Goal: Information Seeking & Learning: Learn about a topic

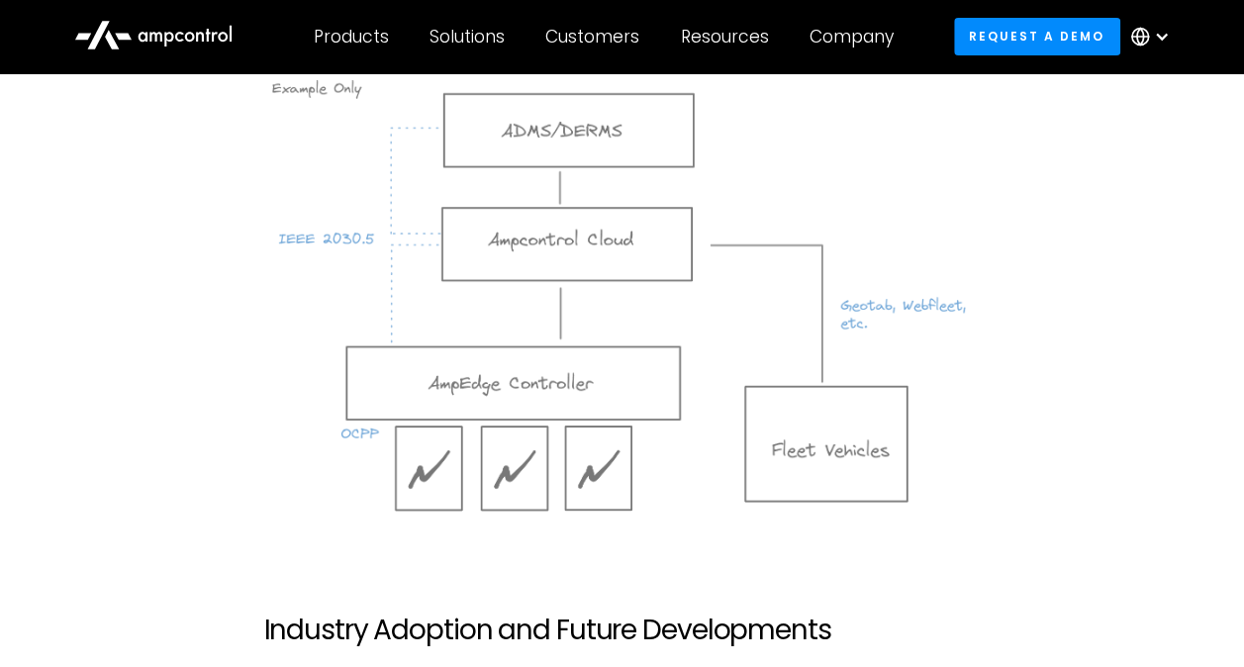
scroll to position [3858, 0]
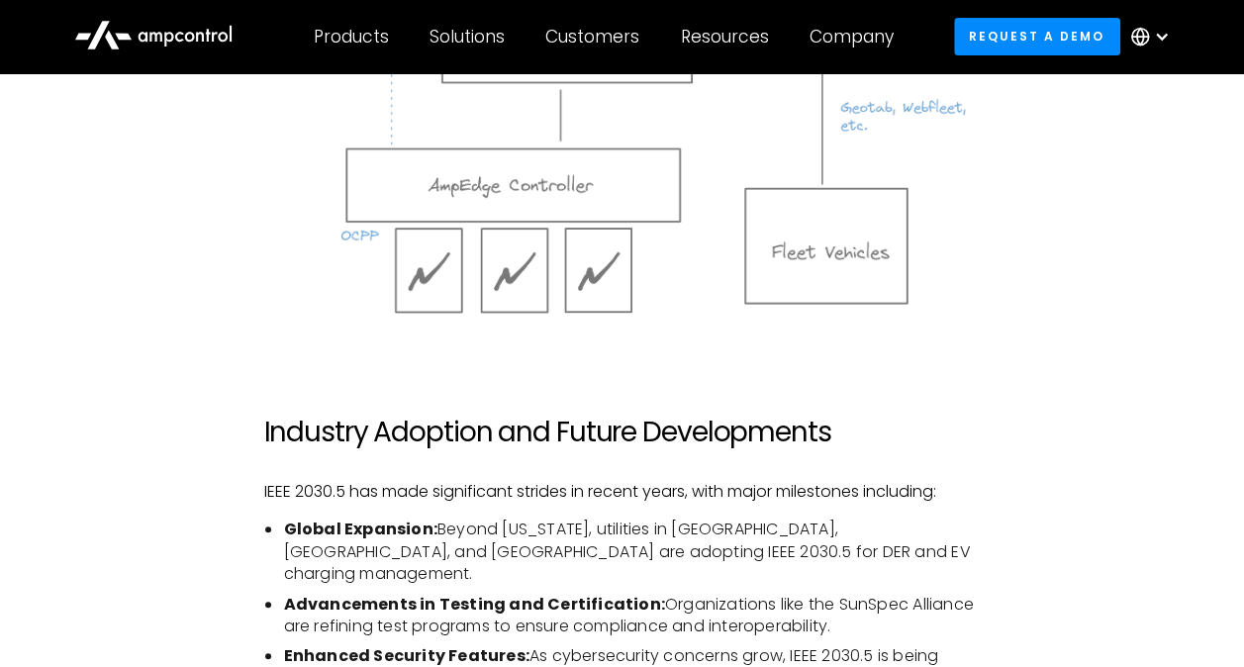
click at [668, 232] on img at bounding box center [621, 96] width 716 height 447
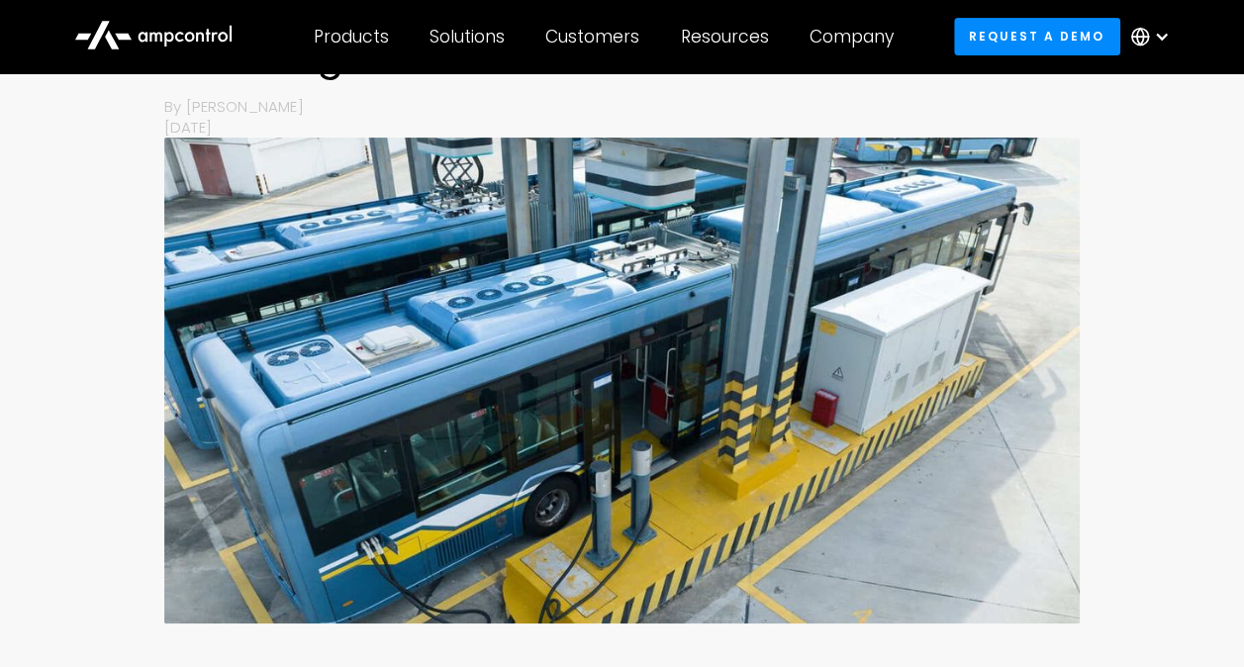
scroll to position [0, 0]
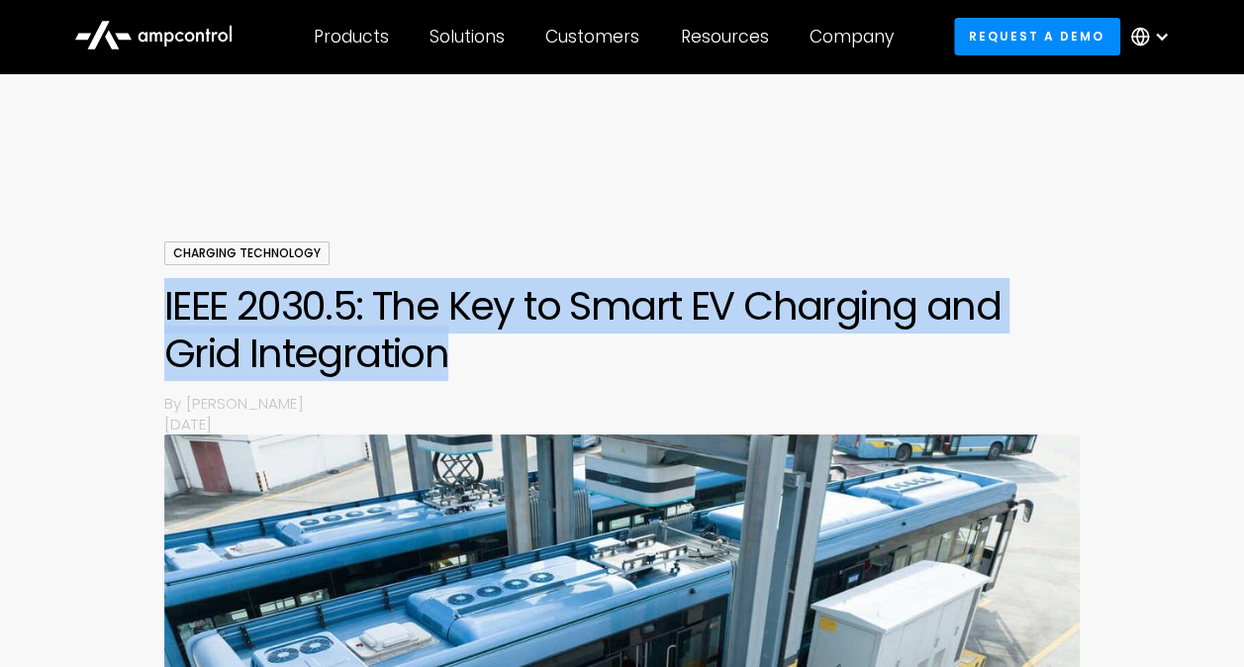
drag, startPoint x: 166, startPoint y: 299, endPoint x: 474, endPoint y: 354, distance: 312.6
click at [474, 354] on h1 "IEEE 2030.5: The Key to Smart EV Charging and Grid Integration" at bounding box center [622, 329] width 916 height 95
copy h1 "IEEE 2030.5: The Key to Smart EV Charging and Grid Integration"
click at [1121, 322] on div "Charging Technology IEEE 2030.5: The Key to Smart EV Charging and Grid Integrat…" at bounding box center [622, 588] width 1244 height 695
